Goal: Complete application form

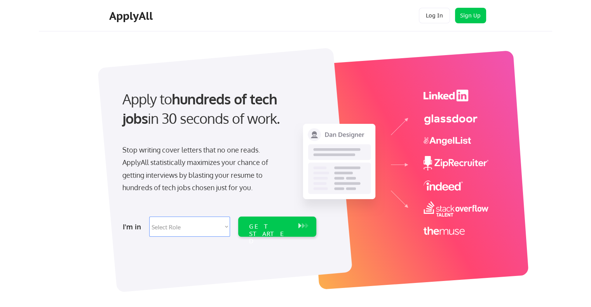
click at [176, 233] on select "Select Role Software Engineering Product Management Customer Success Sales UI/U…" at bounding box center [189, 227] width 81 height 20
select select ""sales0""
click at [149, 217] on select "Select Role Software Engineering Product Management Customer Success Sales UI/U…" at bounding box center [189, 227] width 81 height 20
select select ""sales0""
click at [285, 229] on div "GET STARTED" at bounding box center [270, 234] width 42 height 23
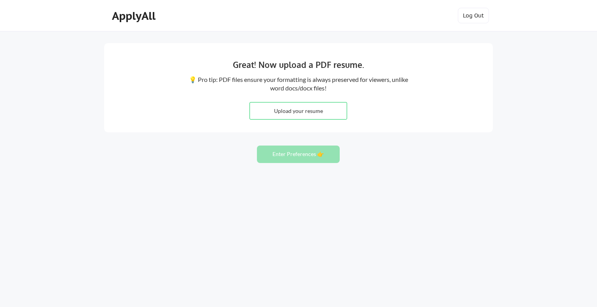
click at [329, 112] on input "file" at bounding box center [298, 111] width 97 height 17
type input "C:\fakepath\[PERSON_NAME] - 2025 Resume (Enablement).pdf"
click at [104, 19] on div "ApplyAll" at bounding box center [134, 16] width 61 height 16
click at [326, 116] on input "file" at bounding box center [298, 111] width 97 height 17
type input "C:\fakepath\Nicole Parker - 2025 Resume (Enablement).pdf"
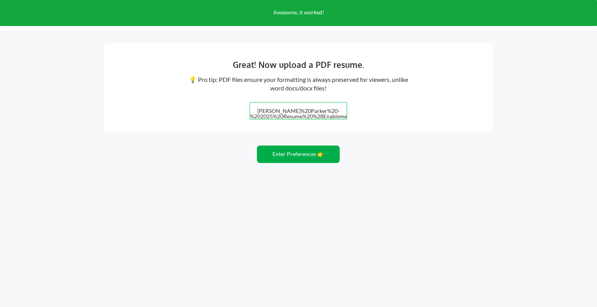
click at [322, 160] on button "Enter Preferences 👉" at bounding box center [298, 154] width 83 height 17
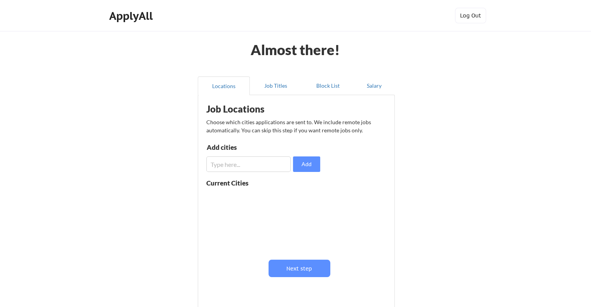
click at [257, 166] on input "input" at bounding box center [248, 165] width 84 height 16
type input "austin"
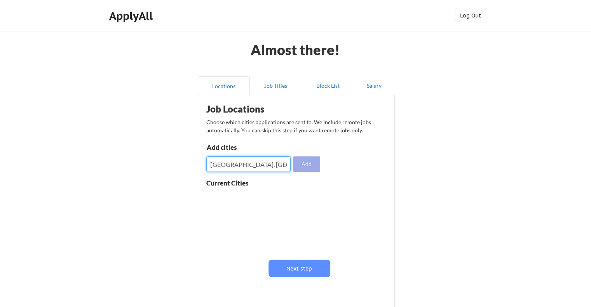
type input "Austin, TX"
click at [306, 163] on button "Add" at bounding box center [306, 165] width 27 height 16
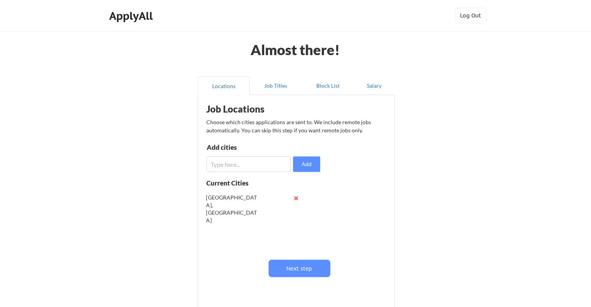
click at [299, 269] on button "Next step" at bounding box center [299, 268] width 62 height 17
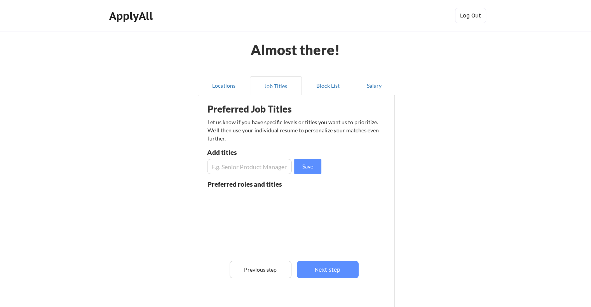
click at [241, 166] on input "input" at bounding box center [249, 167] width 85 height 16
type input "Enablement"
click at [241, 166] on input "input" at bounding box center [249, 167] width 85 height 16
type input "Enablement Manager"
click at [241, 166] on input "input" at bounding box center [249, 167] width 85 height 16
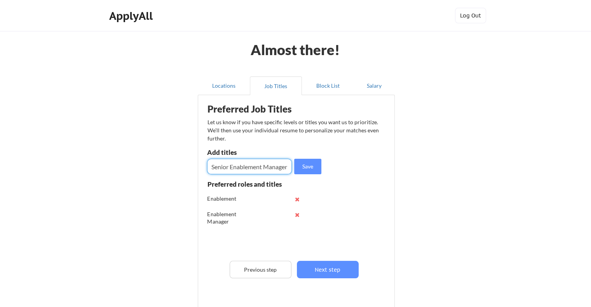
type input "Senior Enablement Manager"
click at [241, 166] on input "input" at bounding box center [249, 167] width 85 height 16
type input "Director of Enablement"
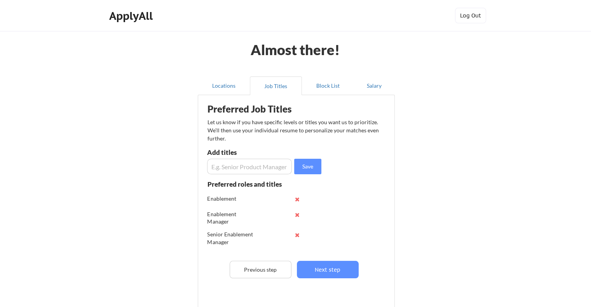
click at [241, 166] on input "input" at bounding box center [249, 167] width 85 height 16
type input "Head of Enablement"
click at [241, 166] on input "input" at bounding box center [249, 167] width 85 height 16
type input "S"
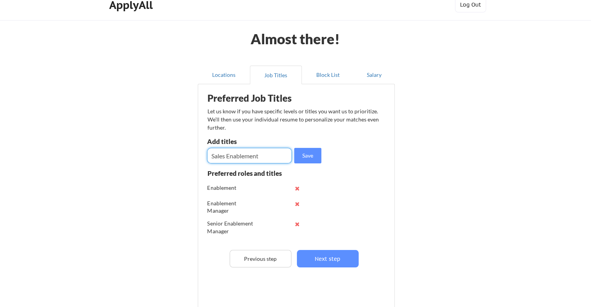
type input "Sales Enablement"
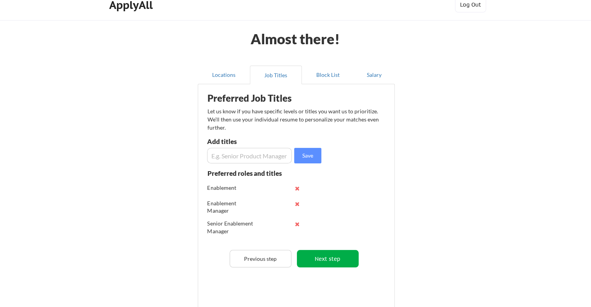
click at [326, 259] on button "Next step" at bounding box center [328, 258] width 62 height 17
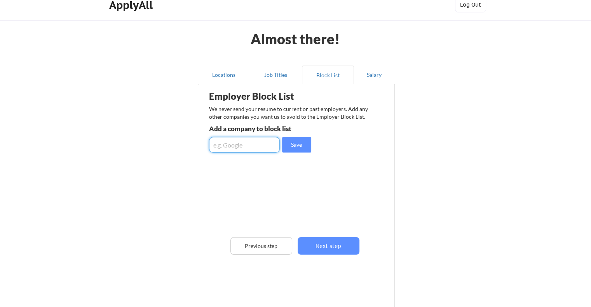
click at [232, 146] on input "input" at bounding box center [244, 145] width 71 height 16
type input "Sense"
click at [232, 146] on input "input" at bounding box center [244, 145] width 71 height 16
type input "Enterprise"
click at [232, 146] on input "input" at bounding box center [244, 145] width 71 height 16
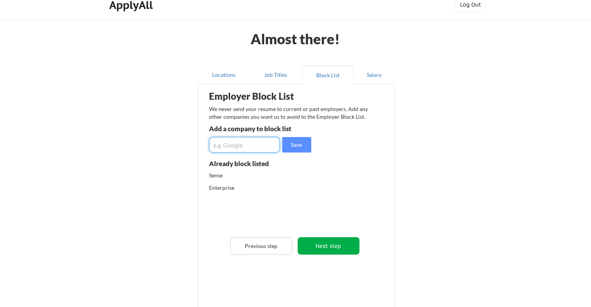
click at [332, 244] on button "Next step" at bounding box center [329, 245] width 62 height 17
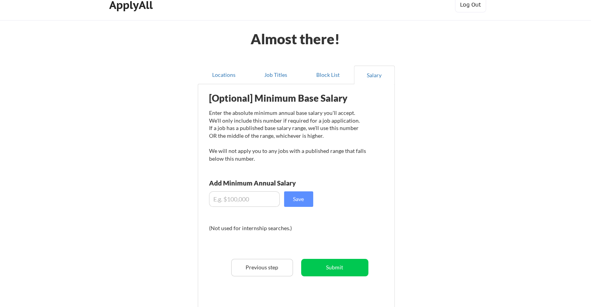
click at [236, 199] on input "input" at bounding box center [244, 200] width 71 height 16
type input "$150,000"
click at [306, 202] on button "Save" at bounding box center [298, 200] width 29 height 16
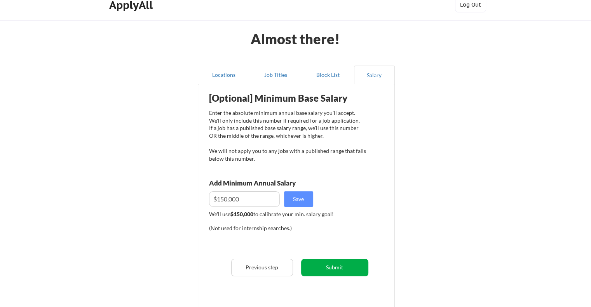
click at [345, 270] on button "Submit" at bounding box center [334, 267] width 67 height 17
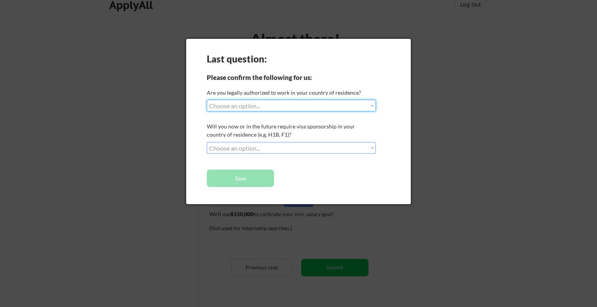
click at [258, 106] on select "Choose an option... Yes, I am a US Citizen Yes, I am a Canadian Citizen Yes, I …" at bounding box center [291, 106] width 169 height 12
select select ""yes__i_am_a_us_citizen""
click at [207, 100] on select "Choose an option... Yes, I am a US Citizen Yes, I am a Canadian Citizen Yes, I …" at bounding box center [291, 106] width 169 height 12
click at [260, 148] on select "Choose an option... No, I will not need sponsorship Yes, I will need sponsorship" at bounding box center [291, 148] width 169 height 12
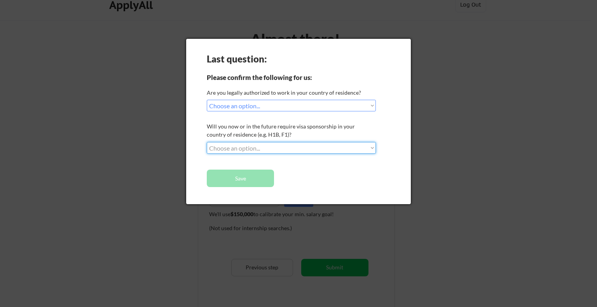
select select ""no__i_will_not_need_sponsorship""
click at [207, 142] on select "Choose an option... No, I will not need sponsorship Yes, I will need sponsorship" at bounding box center [291, 148] width 169 height 12
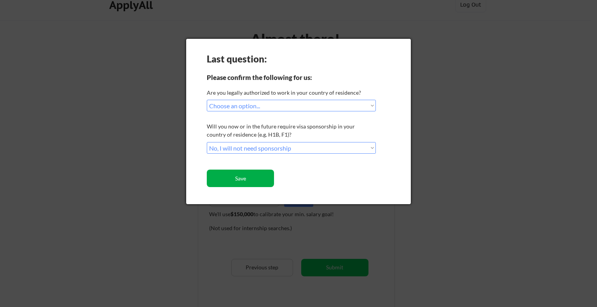
click at [257, 184] on button "Save" at bounding box center [240, 178] width 67 height 17
